Goal: Task Accomplishment & Management: Use online tool/utility

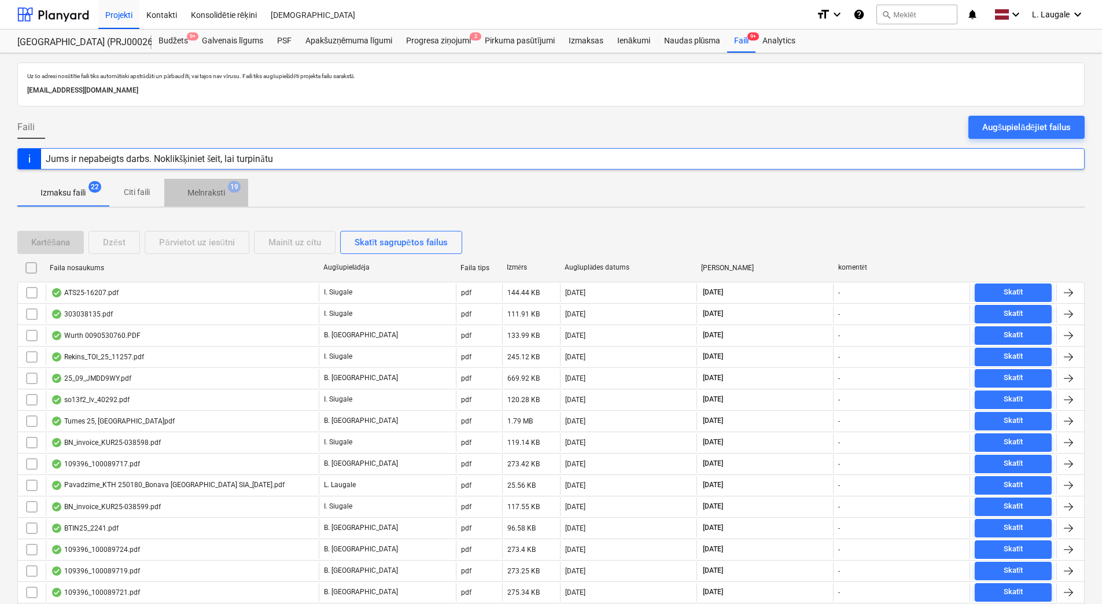
click at [225, 201] on span "Melnraksti 19" at bounding box center [206, 192] width 84 height 21
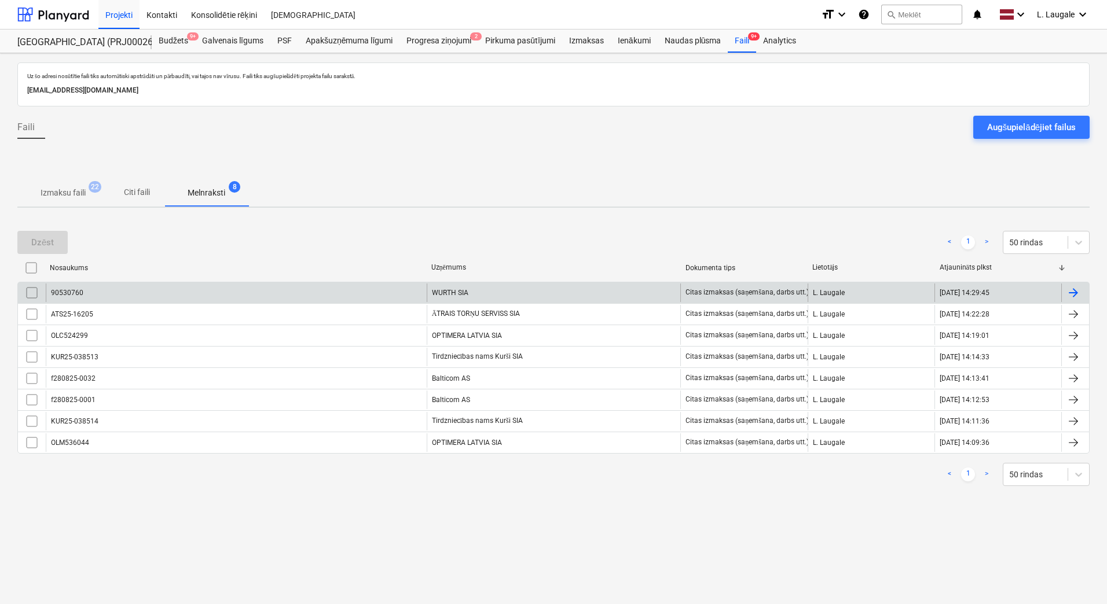
click at [260, 291] on div "90530760" at bounding box center [236, 293] width 381 height 19
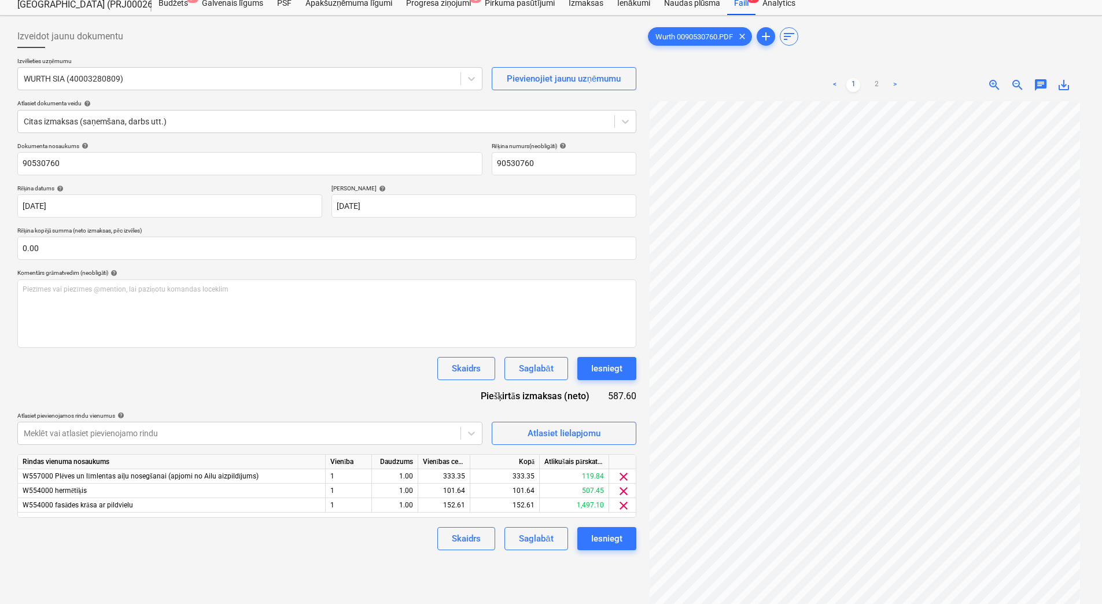
scroll to position [116, 0]
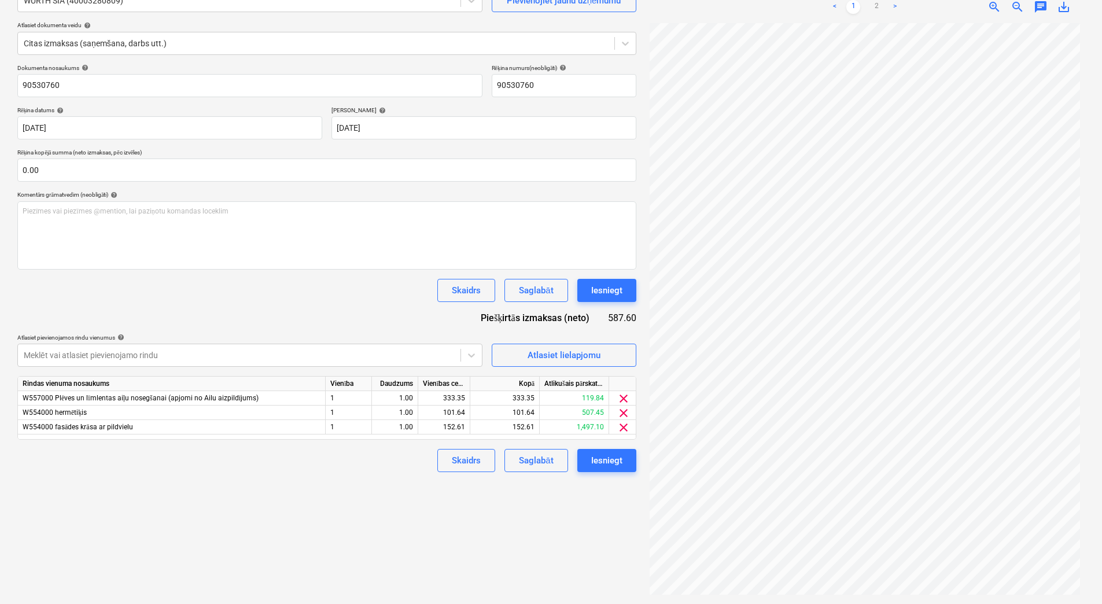
click at [365, 477] on div "Izveidot jaunu dokumentu Izvēlieties uzņēmumu WURTH SIA (40003280809) Pievienoj…" at bounding box center [327, 270] width 628 height 657
click at [363, 481] on div "Izveidot jaunu dokumentu Izvēlieties uzņēmumu WURTH SIA (40003280809) Pievienoj…" at bounding box center [327, 270] width 628 height 657
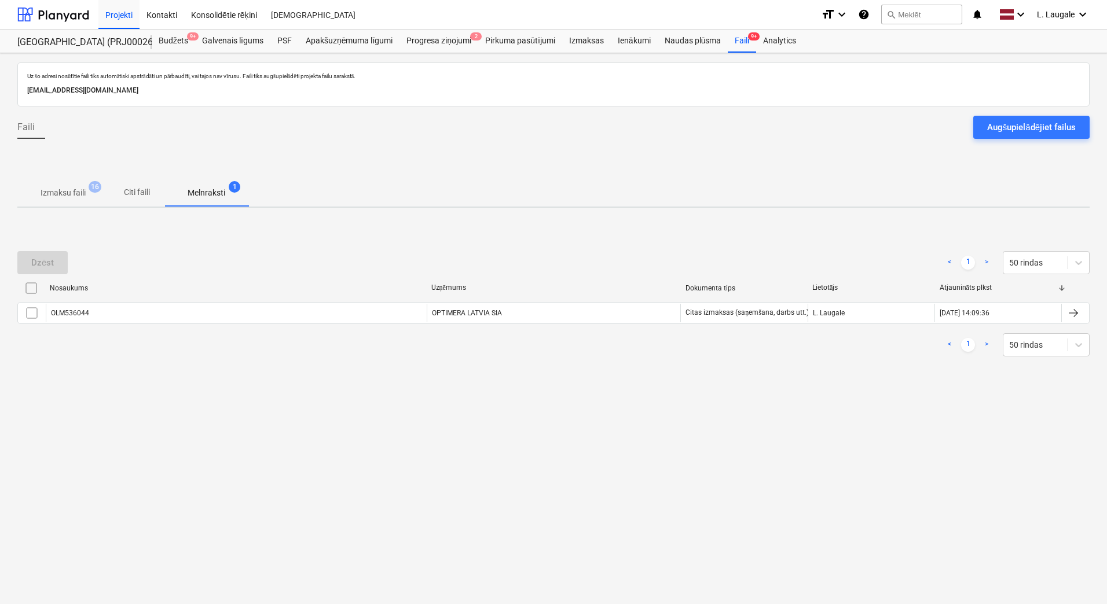
click at [79, 196] on p "Izmaksu faili" at bounding box center [63, 193] width 45 height 12
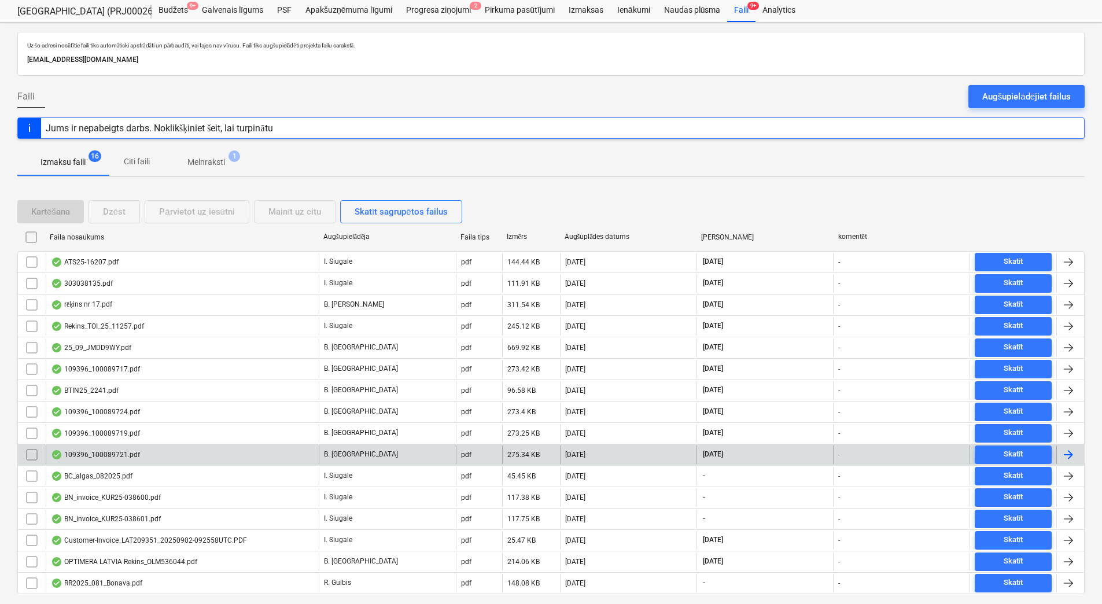
scroll to position [63, 0]
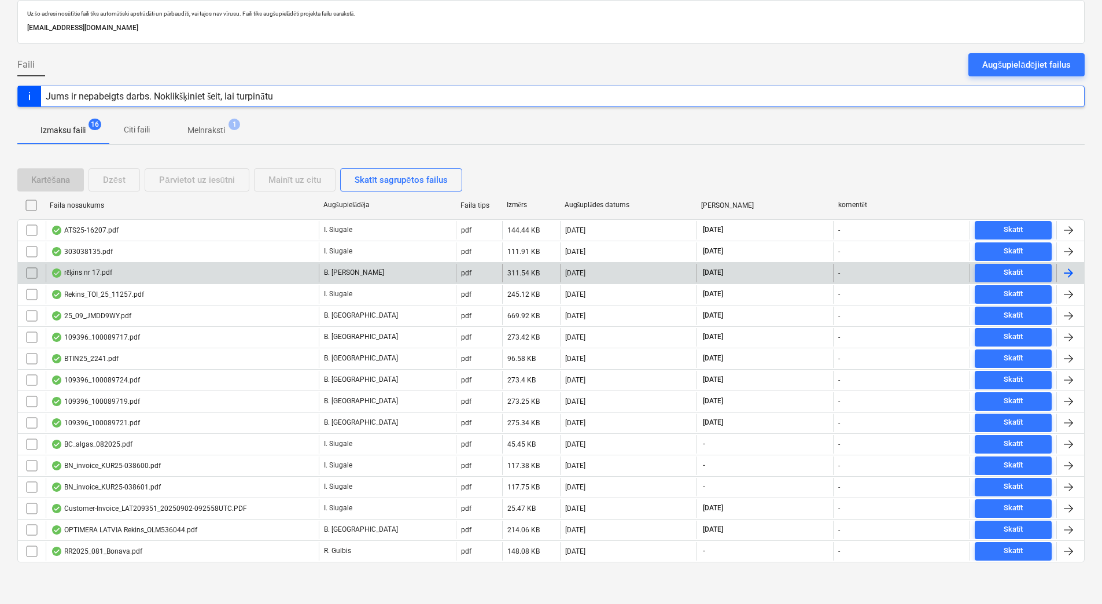
click at [212, 273] on div "rēķins nr 17.pdf" at bounding box center [182, 273] width 273 height 19
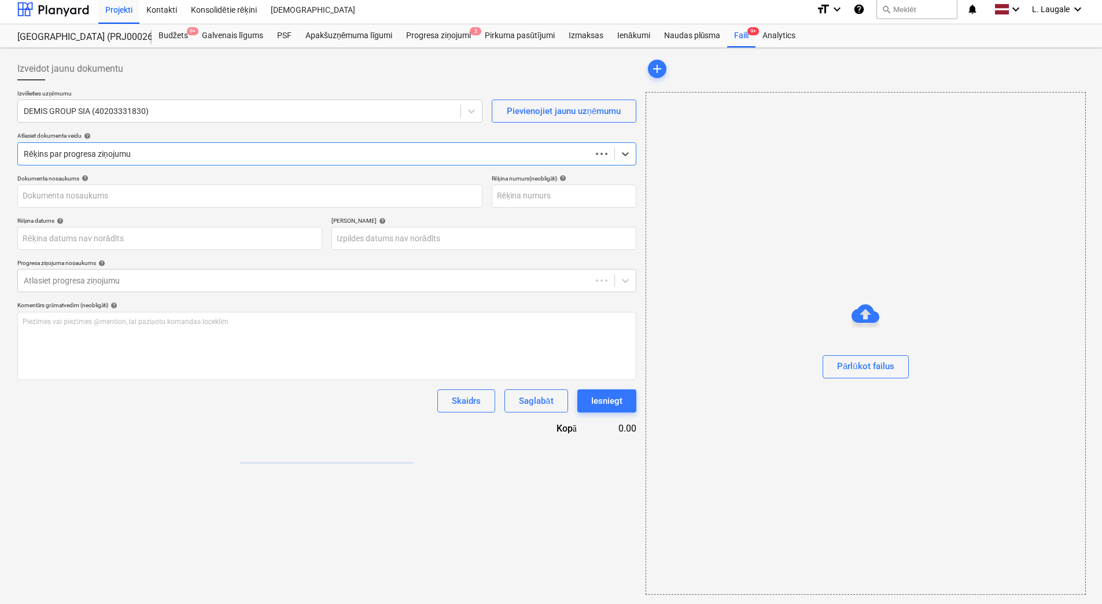
scroll to position [5, 0]
type input "rēķins nr 17.pdf"
type input "[DATE]"
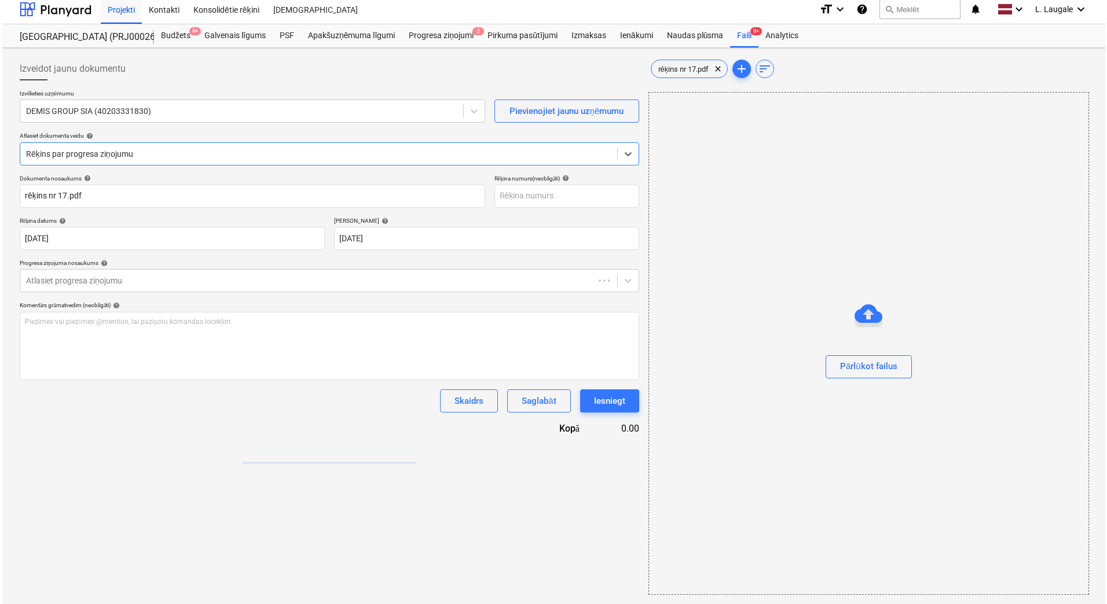
scroll to position [0, 0]
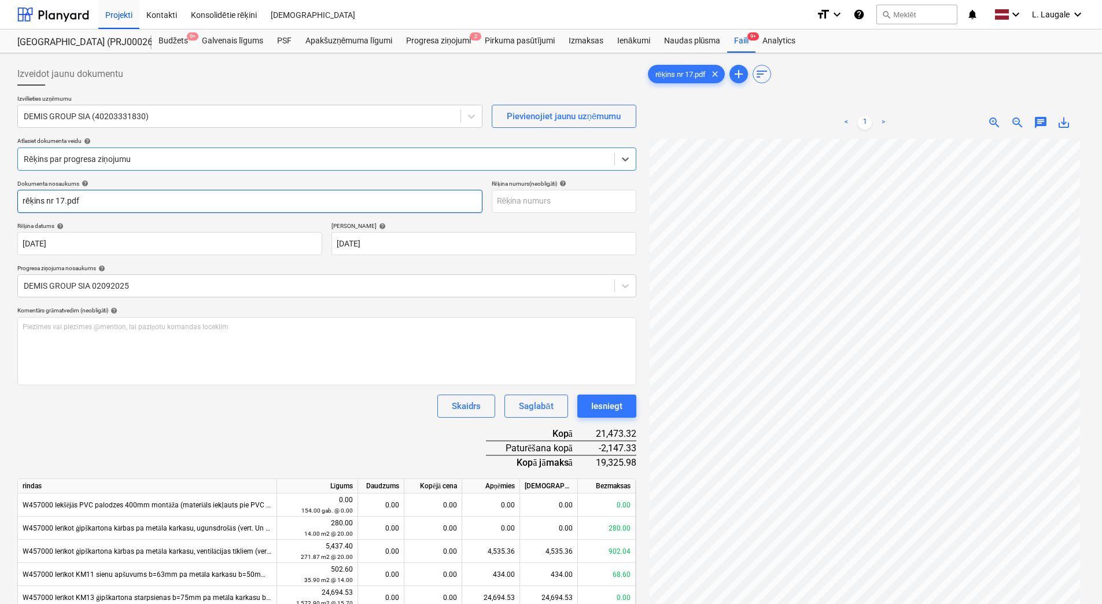
click at [249, 199] on input "rēķins nr 17.pdf" at bounding box center [249, 201] width 465 height 23
type input "rēķins nr 17"
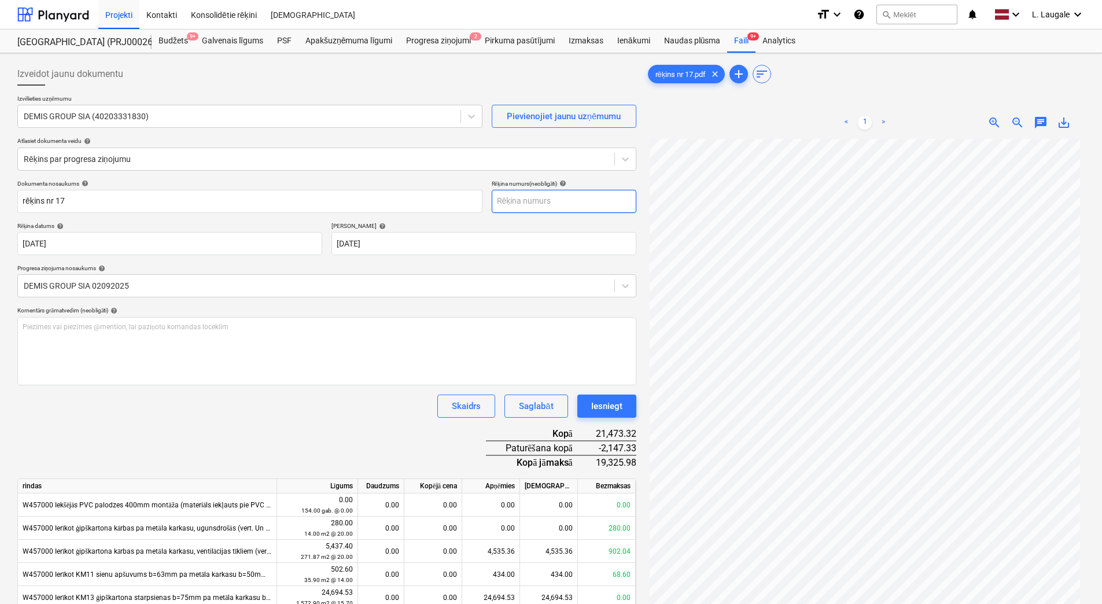
click at [524, 203] on input "text" at bounding box center [564, 201] width 145 height 23
type input "17"
click at [525, 412] on div "Saglabāt" at bounding box center [536, 406] width 34 height 15
